Goal: Transaction & Acquisition: Purchase product/service

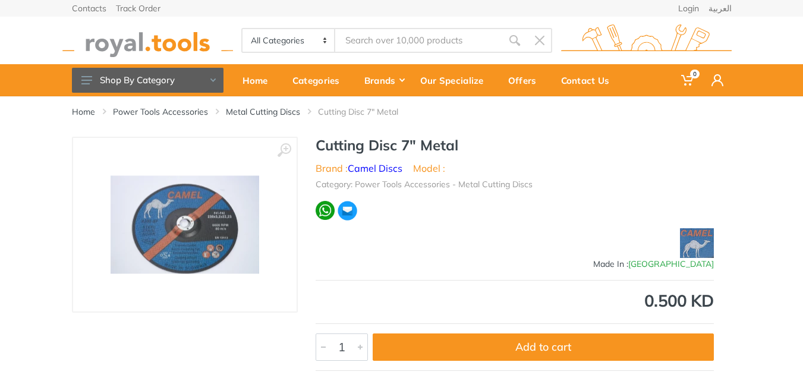
click at [193, 222] on img at bounding box center [185, 225] width 149 height 98
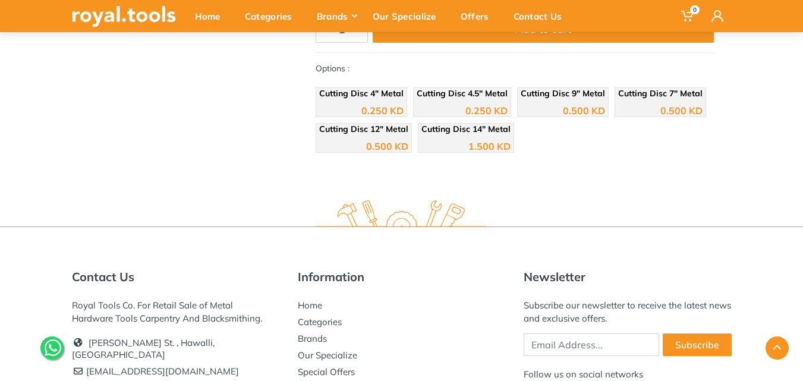
scroll to position [297, 0]
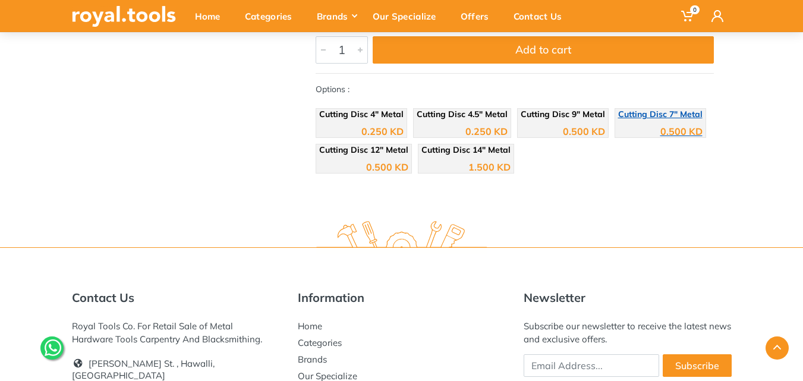
click at [646, 118] on span "Cutting Disc 7" Metal" at bounding box center [660, 114] width 84 height 11
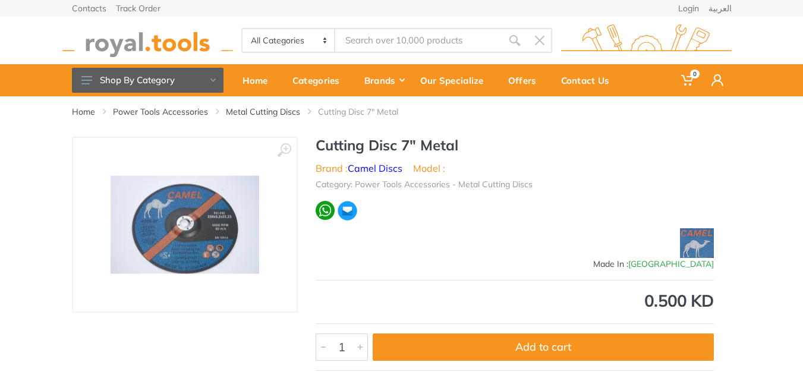
click at [187, 228] on img at bounding box center [185, 225] width 149 height 98
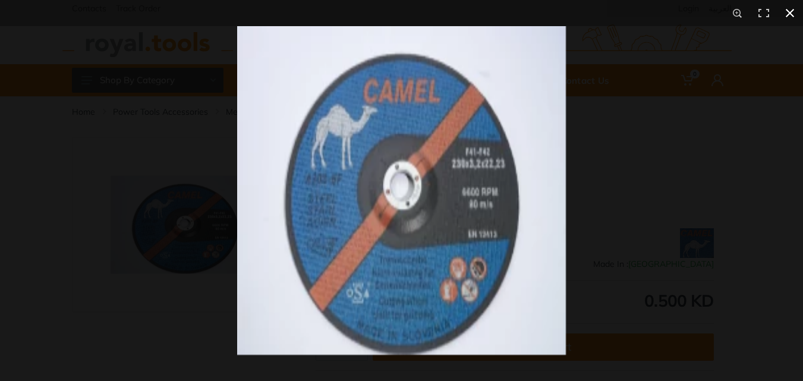
click at [24, 15] on div "1 / 1" at bounding box center [401, 13] width 803 height 26
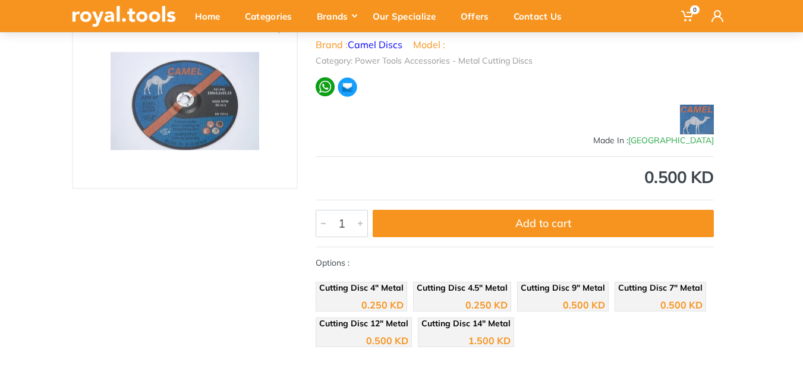
scroll to position [119, 0]
